Goal: Information Seeking & Learning: Learn about a topic

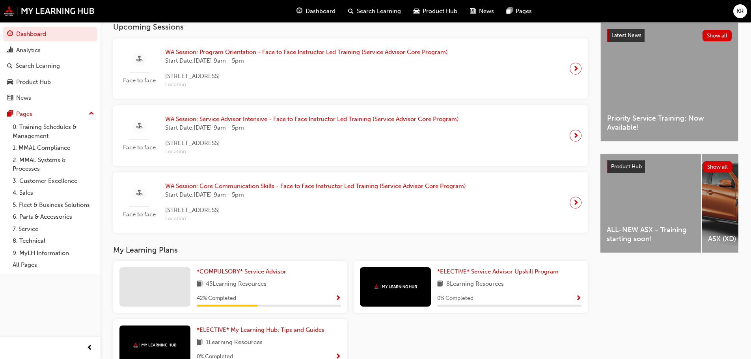
scroll to position [197, 0]
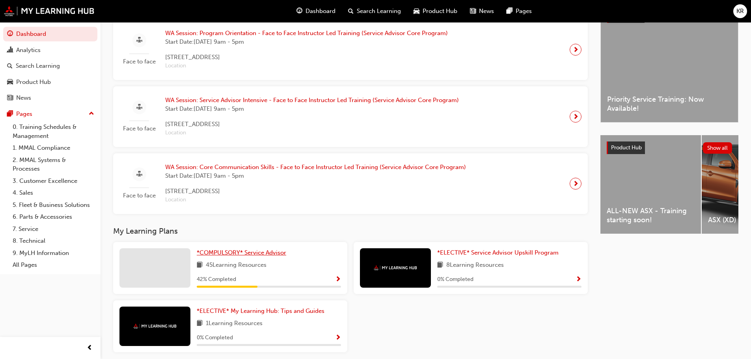
click at [241, 256] on span "*COMPULSORY* Service Advisor" at bounding box center [241, 252] width 89 height 7
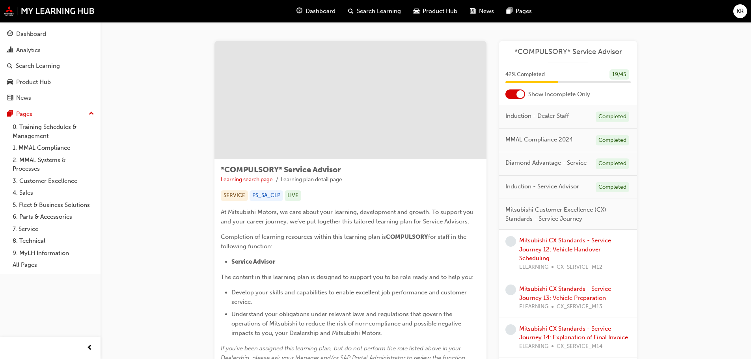
click at [517, 96] on div at bounding box center [520, 94] width 8 height 8
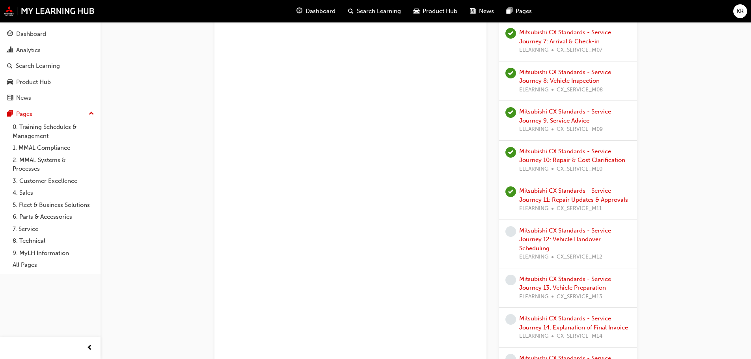
scroll to position [788, 0]
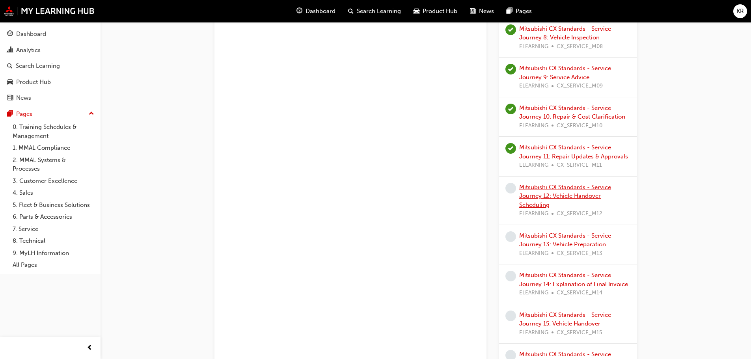
click at [533, 197] on link "Mitsubishi CX Standards - Service Journey 12: Vehicle Handover Scheduling" at bounding box center [565, 196] width 92 height 25
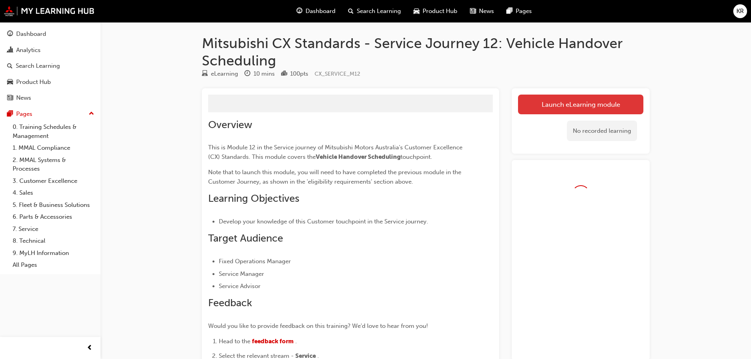
click at [546, 106] on link "Launch eLearning module" at bounding box center [580, 105] width 125 height 20
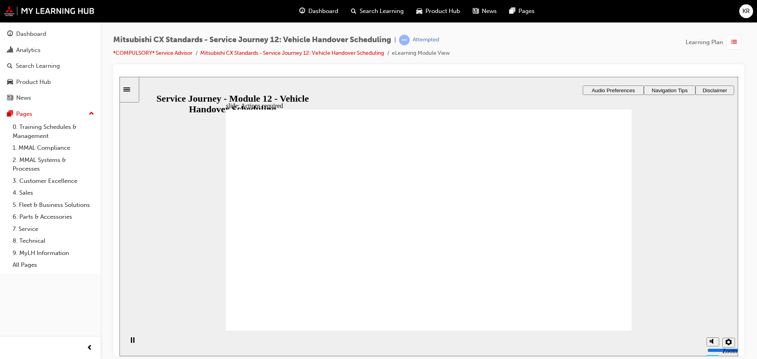
drag, startPoint x: 565, startPoint y: 184, endPoint x: 473, endPoint y: 241, distance: 107.3
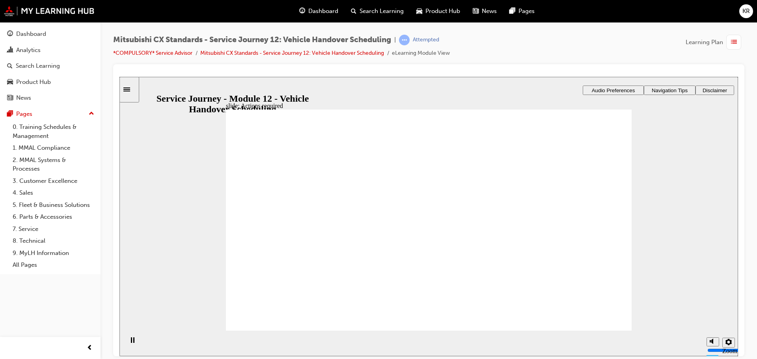
drag, startPoint x: 473, startPoint y: 241, endPoint x: 445, endPoint y: 256, distance: 32.3
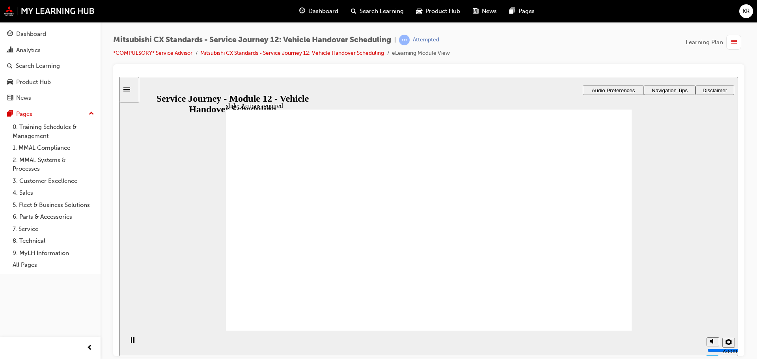
drag, startPoint x: 432, startPoint y: 268, endPoint x: 430, endPoint y: 265, distance: 4.1
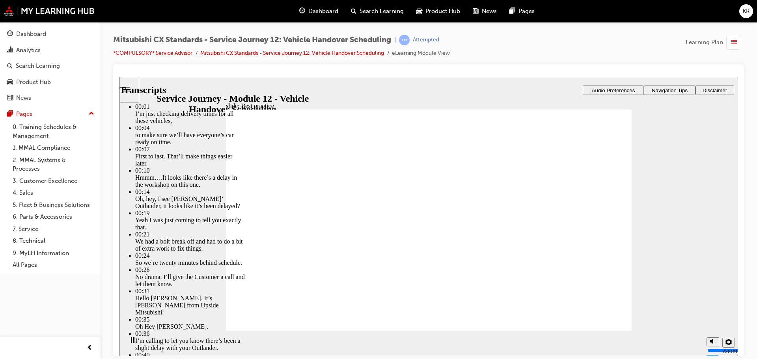
drag, startPoint x: 606, startPoint y: 313, endPoint x: 618, endPoint y: 313, distance: 11.8
type input "116"
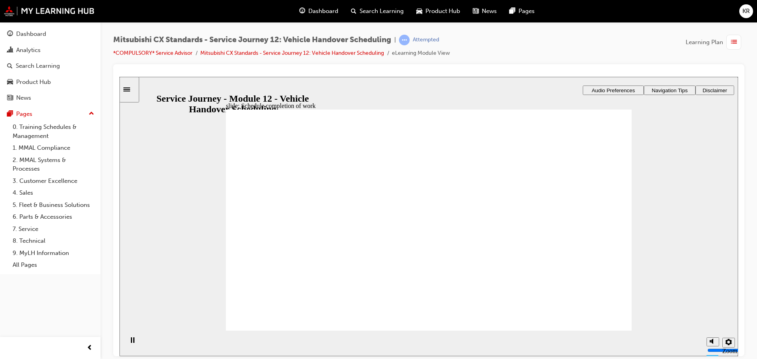
drag, startPoint x: 302, startPoint y: 234, endPoint x: 461, endPoint y: 233, distance: 159.7
drag, startPoint x: 317, startPoint y: 232, endPoint x: 432, endPoint y: 248, distance: 116.5
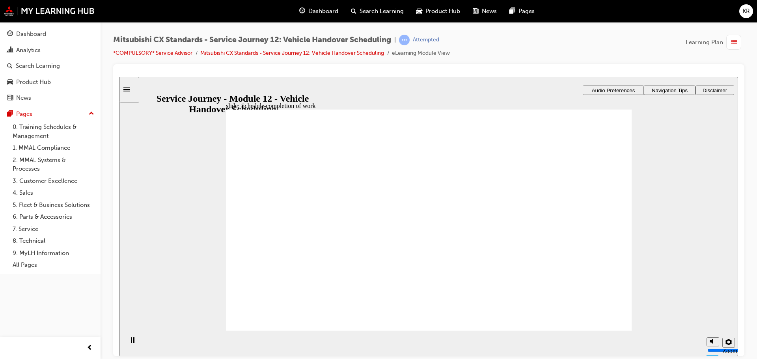
drag, startPoint x: 339, startPoint y: 229, endPoint x: 436, endPoint y: 262, distance: 102.4
drag, startPoint x: 337, startPoint y: 217, endPoint x: 442, endPoint y: 265, distance: 115.2
drag, startPoint x: 308, startPoint y: 229, endPoint x: 543, endPoint y: 229, distance: 235.4
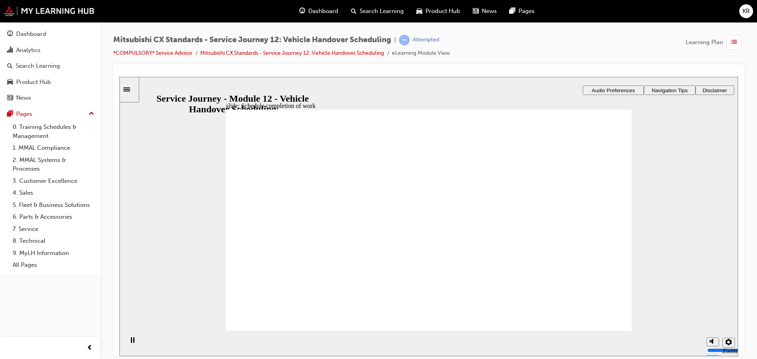
drag, startPoint x: 320, startPoint y: 229, endPoint x: 446, endPoint y: 234, distance: 126.7
drag, startPoint x: 344, startPoint y: 231, endPoint x: 452, endPoint y: 266, distance: 113.8
drag, startPoint x: 340, startPoint y: 233, endPoint x: 465, endPoint y: 305, distance: 144.8
drag, startPoint x: 340, startPoint y: 231, endPoint x: 451, endPoint y: 272, distance: 118.0
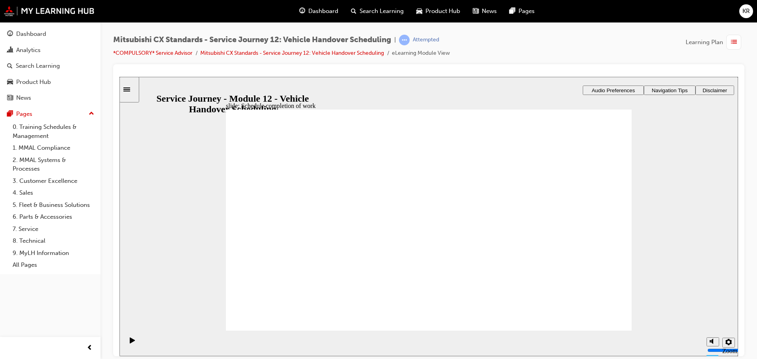
checkbox input "true"
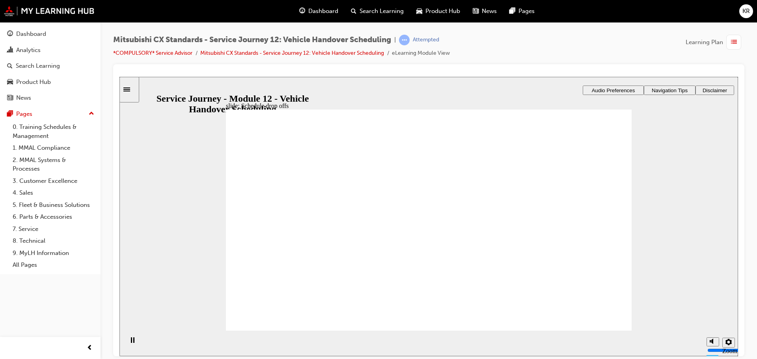
checkbox input "true"
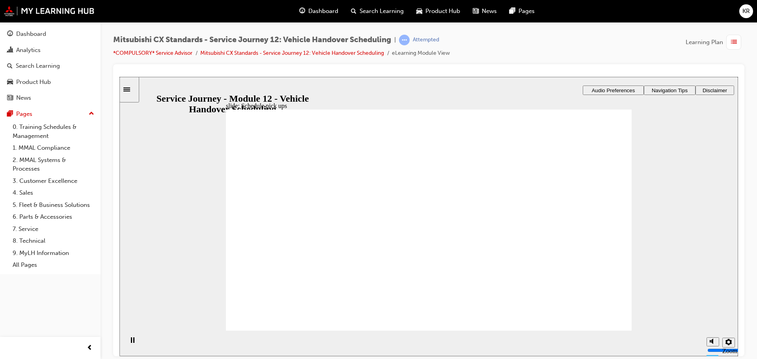
checkbox input "true"
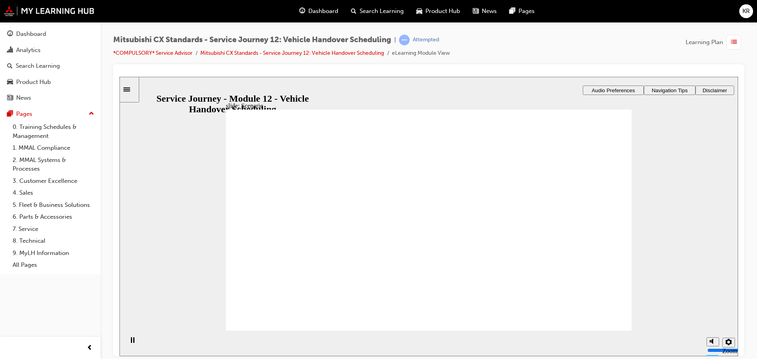
checkbox input "true"
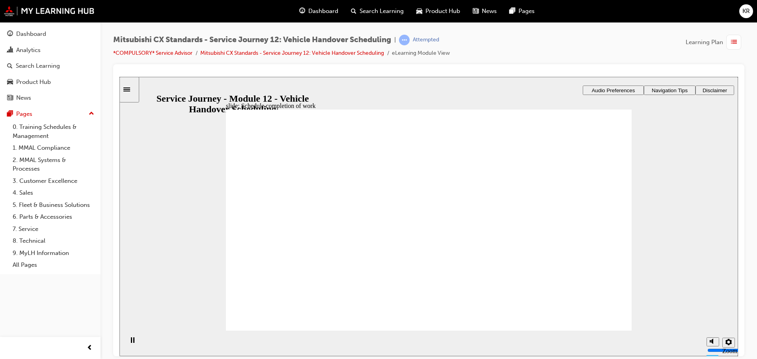
drag, startPoint x: 319, startPoint y: 223, endPoint x: 441, endPoint y: 227, distance: 121.9
drag, startPoint x: 472, startPoint y: 258, endPoint x: 546, endPoint y: 244, distance: 75.5
drag, startPoint x: 436, startPoint y: 252, endPoint x: 559, endPoint y: 263, distance: 123.8
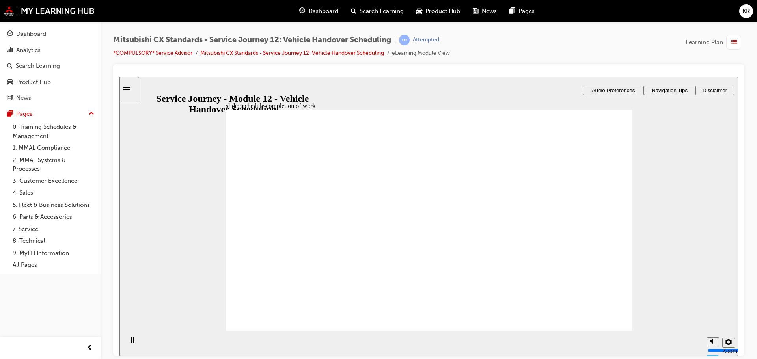
checkbox input "true"
drag, startPoint x: 587, startPoint y: 328, endPoint x: 602, endPoint y: 316, distance: 18.7
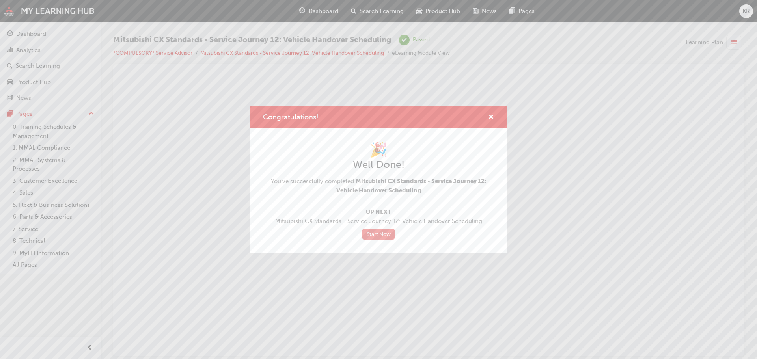
click at [374, 233] on link "Start Now" at bounding box center [378, 234] width 33 height 11
click at [376, 234] on link "Start Now" at bounding box center [378, 234] width 33 height 11
click at [375, 240] on link "Start Now" at bounding box center [378, 234] width 33 height 11
click at [379, 233] on link "Start Now" at bounding box center [378, 234] width 33 height 11
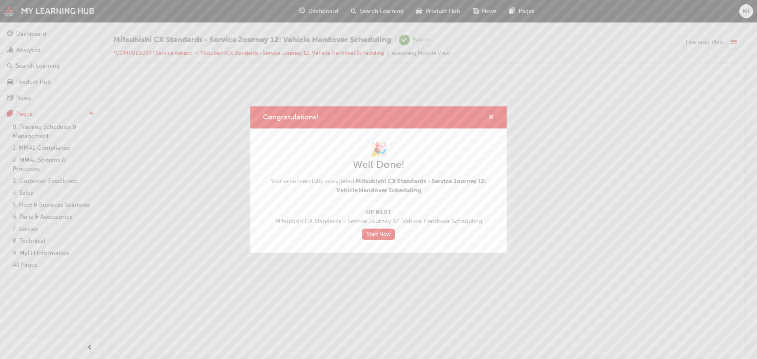
click at [492, 117] on span "cross-icon" at bounding box center [491, 117] width 6 height 7
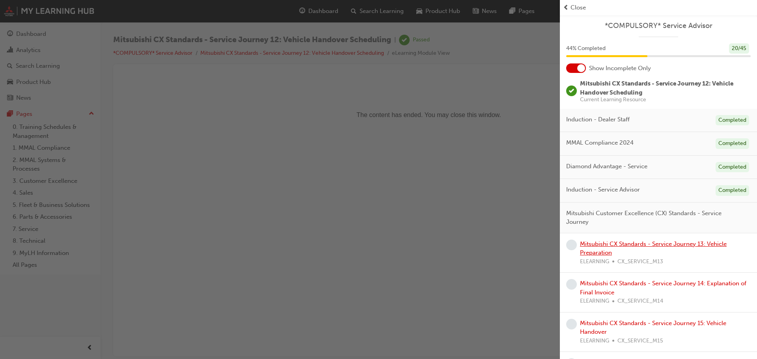
click at [605, 251] on link "Mitsubishi CX Standards - Service Journey 13: Vehicle Preparation" at bounding box center [653, 248] width 147 height 16
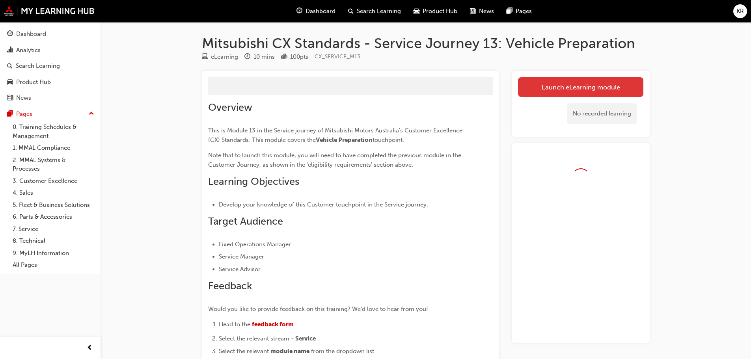
click at [523, 86] on button "Launch eLearning module" at bounding box center [580, 87] width 125 height 20
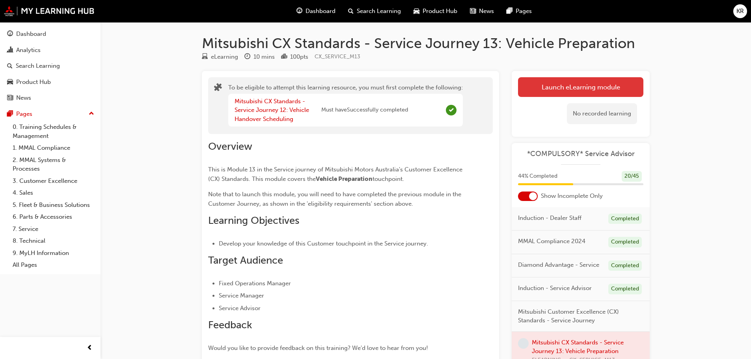
click at [566, 82] on button "Launch eLearning module" at bounding box center [580, 87] width 125 height 20
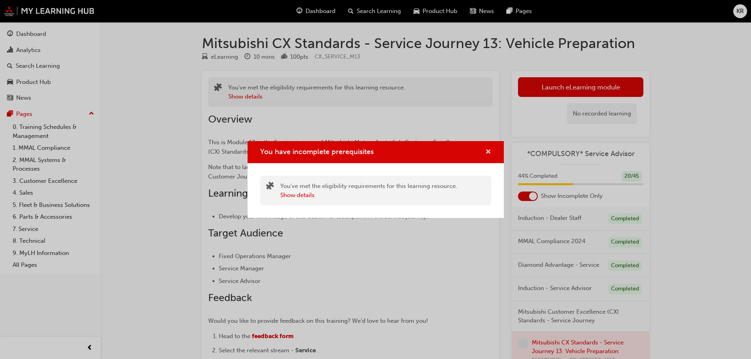
click at [489, 155] on span "cross-icon" at bounding box center [488, 152] width 6 height 7
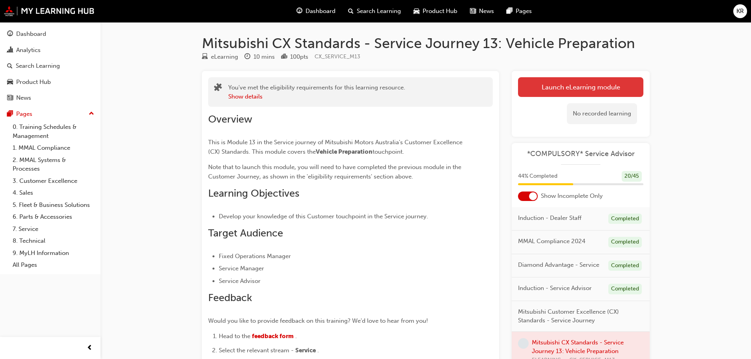
click at [533, 87] on link "Launch eLearning module" at bounding box center [580, 87] width 125 height 20
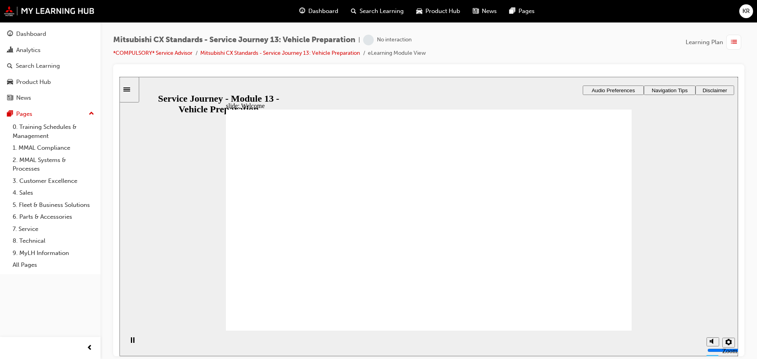
drag, startPoint x: 374, startPoint y: 240, endPoint x: 448, endPoint y: 234, distance: 74.0
drag, startPoint x: 448, startPoint y: 234, endPoint x: 504, endPoint y: 235, distance: 56.0
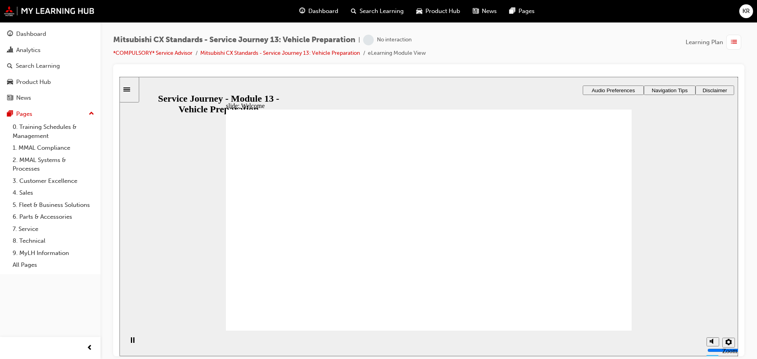
drag, startPoint x: 504, startPoint y: 235, endPoint x: 542, endPoint y: 259, distance: 45.3
drag, startPoint x: 542, startPoint y: 259, endPoint x: 559, endPoint y: 274, distance: 22.9
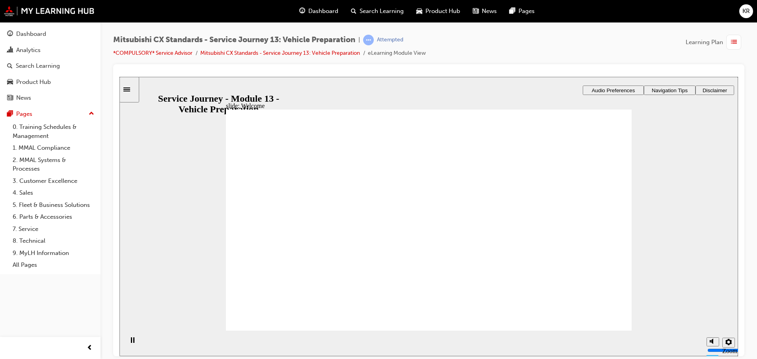
drag, startPoint x: 559, startPoint y: 274, endPoint x: 561, endPoint y: 278, distance: 4.1
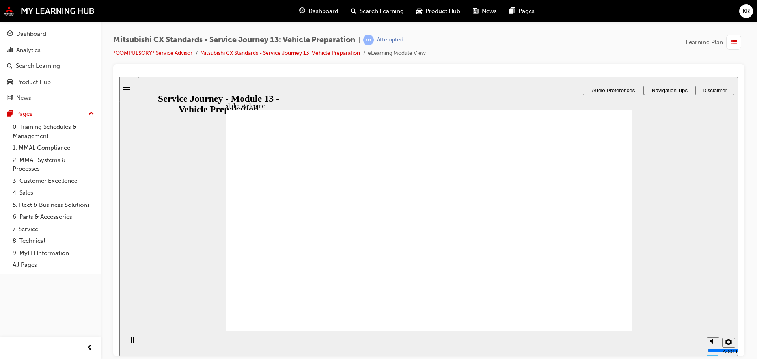
drag, startPoint x: 561, startPoint y: 274, endPoint x: 539, endPoint y: 266, distance: 22.7
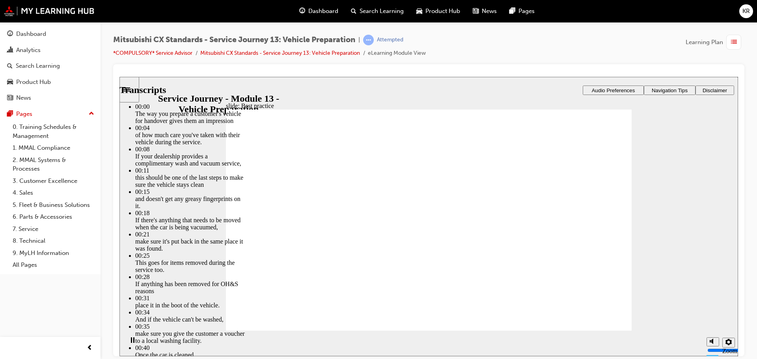
type input "136"
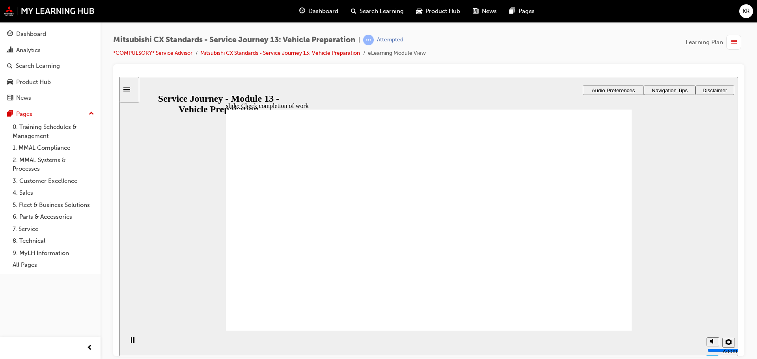
drag, startPoint x: 308, startPoint y: 245, endPoint x: 431, endPoint y: 238, distance: 122.8
drag, startPoint x: 336, startPoint y: 240, endPoint x: 344, endPoint y: 233, distance: 11.2
drag, startPoint x: 336, startPoint y: 250, endPoint x: 600, endPoint y: 213, distance: 266.0
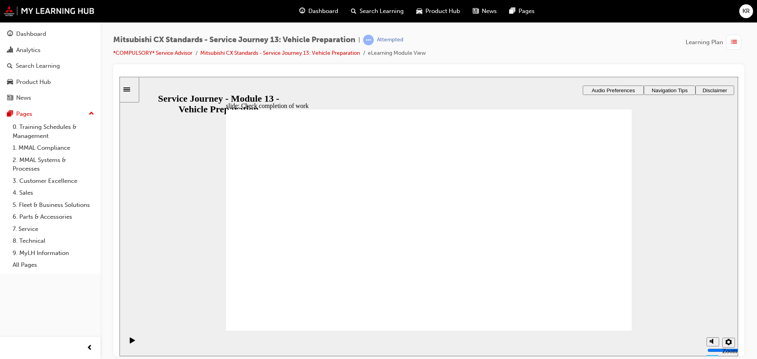
drag, startPoint x: 578, startPoint y: 197, endPoint x: 441, endPoint y: 251, distance: 147.6
drag, startPoint x: 323, startPoint y: 244, endPoint x: 436, endPoint y: 245, distance: 112.8
drag, startPoint x: 300, startPoint y: 252, endPoint x: 431, endPoint y: 283, distance: 134.6
drag, startPoint x: 614, startPoint y: 304, endPoint x: 605, endPoint y: 311, distance: 11.8
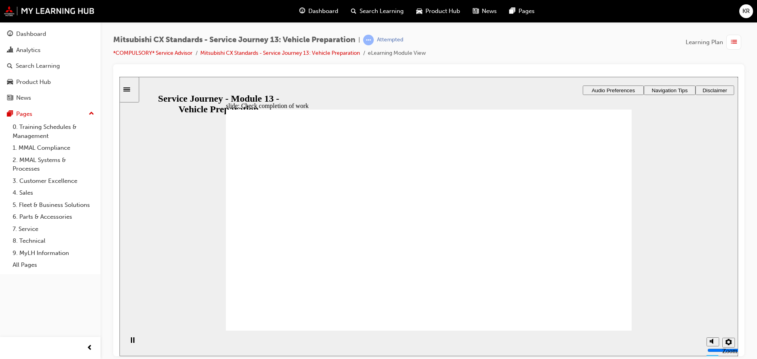
drag, startPoint x: 604, startPoint y: 309, endPoint x: 330, endPoint y: 193, distance: 297.9
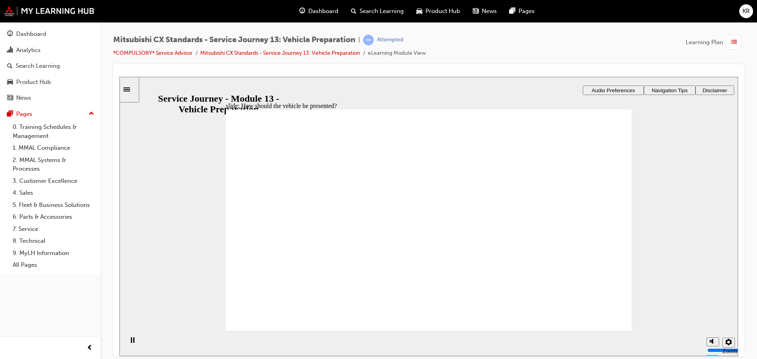
checkbox input "true"
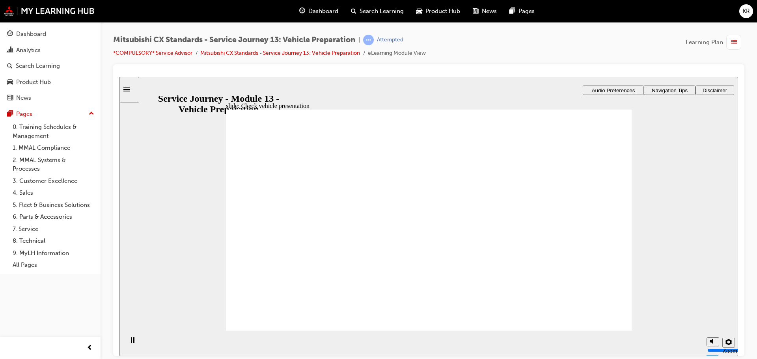
drag, startPoint x: 252, startPoint y: 171, endPoint x: 270, endPoint y: 175, distance: 18.2
drag, startPoint x: 270, startPoint y: 254, endPoint x: 416, endPoint y: 176, distance: 165.4
drag, startPoint x: 306, startPoint y: 254, endPoint x: 404, endPoint y: 232, distance: 100.2
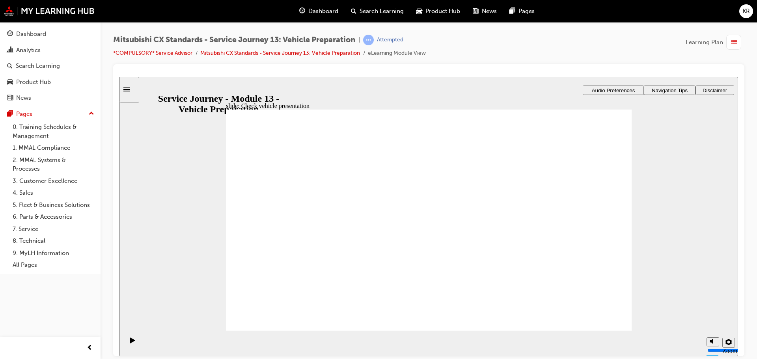
drag, startPoint x: 328, startPoint y: 256, endPoint x: 539, endPoint y: 226, distance: 213.4
drag, startPoint x: 316, startPoint y: 257, endPoint x: 449, endPoint y: 248, distance: 134.0
drag, startPoint x: 299, startPoint y: 257, endPoint x: 437, endPoint y: 260, distance: 138.0
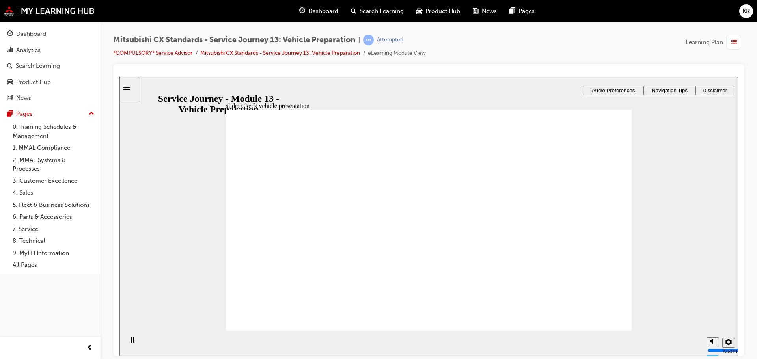
drag, startPoint x: 585, startPoint y: 305, endPoint x: 607, endPoint y: 317, distance: 25.0
